Goal: Transaction & Acquisition: Purchase product/service

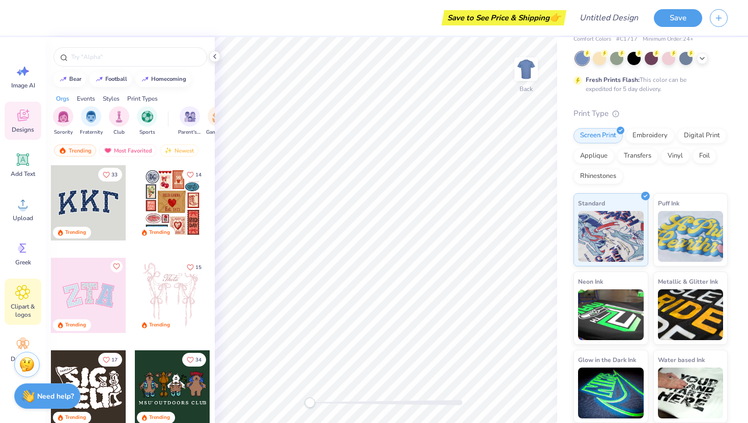
scroll to position [22, 0]
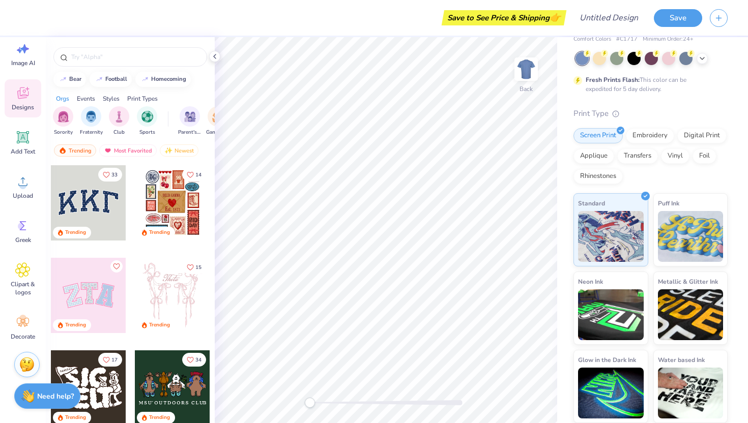
click at [115, 97] on div "Styles" at bounding box center [111, 98] width 17 height 9
click at [63, 113] on img "filter for Classic" at bounding box center [64, 116] width 12 height 12
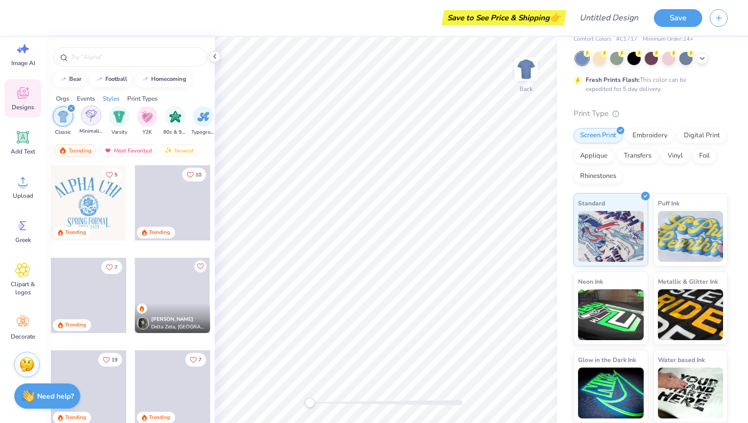
click at [89, 113] on img "filter for Minimalist" at bounding box center [90, 116] width 11 height 12
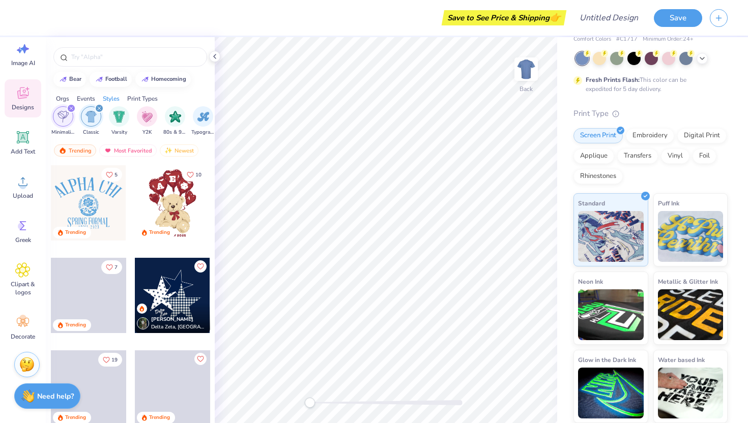
click at [148, 93] on div "Orgs Events Styles Print Types" at bounding box center [130, 96] width 169 height 14
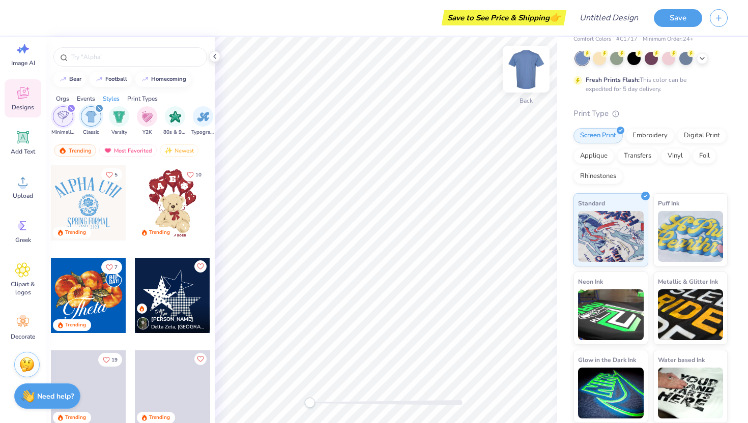
click at [533, 71] on img at bounding box center [526, 69] width 41 height 41
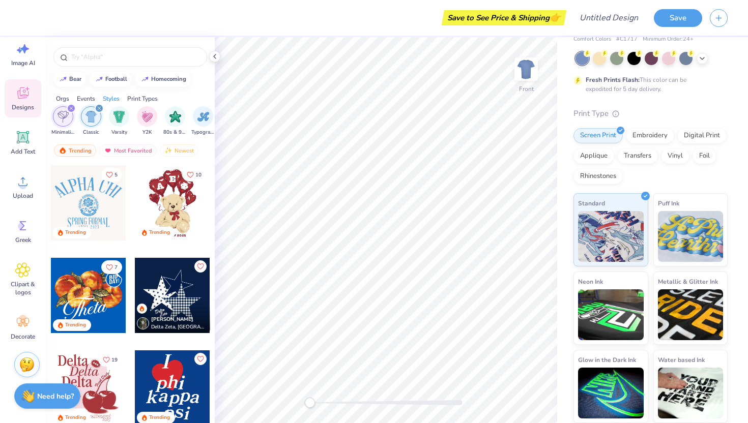
scroll to position [15, 0]
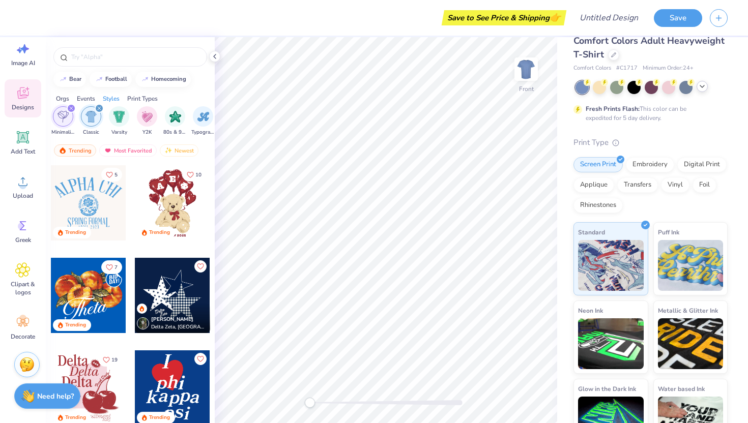
click at [699, 86] on icon at bounding box center [702, 86] width 8 height 8
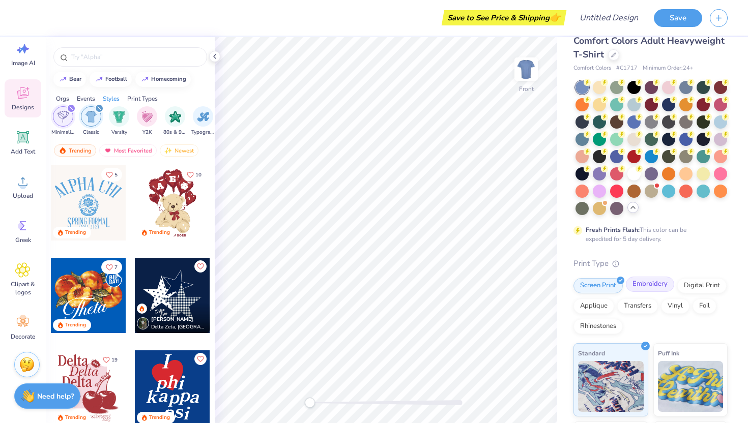
click at [642, 280] on div "Embroidery" at bounding box center [650, 284] width 48 height 15
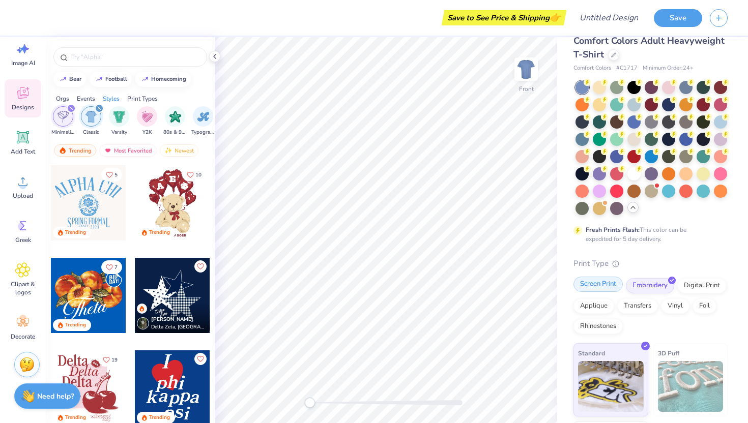
click at [608, 289] on div "Screen Print" at bounding box center [598, 284] width 49 height 15
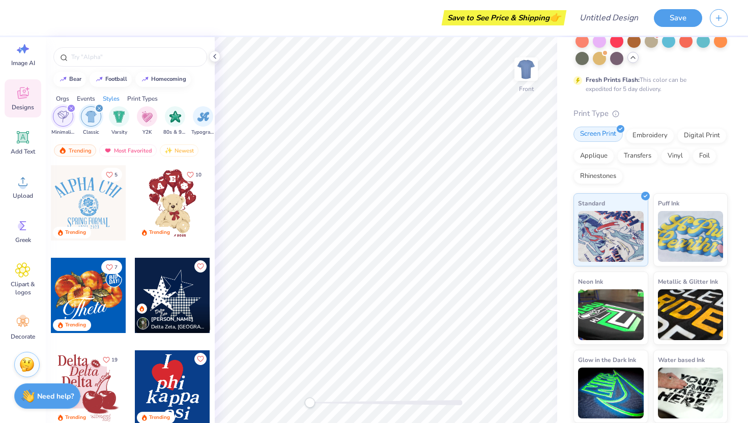
scroll to position [0, 0]
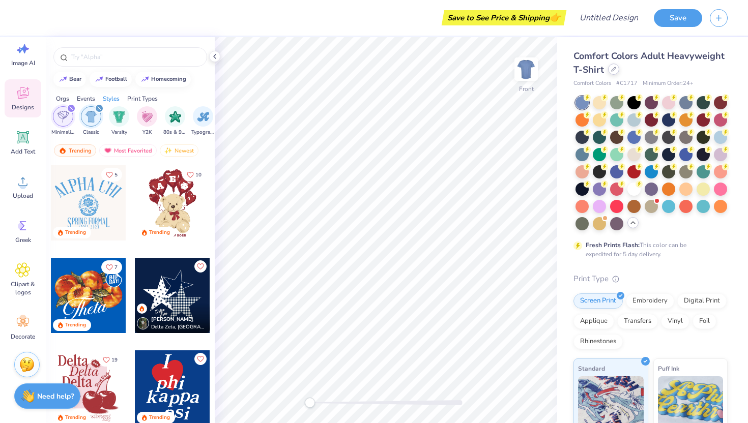
click at [614, 69] on icon at bounding box center [613, 69] width 5 height 5
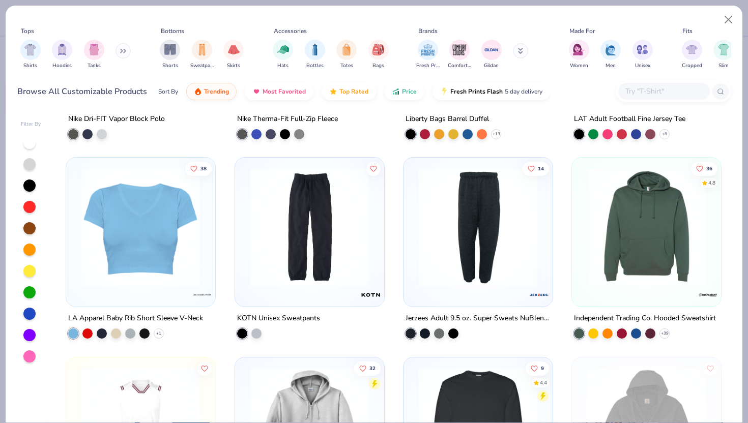
scroll to position [9132, 0]
